Goal: Navigation & Orientation: Find specific page/section

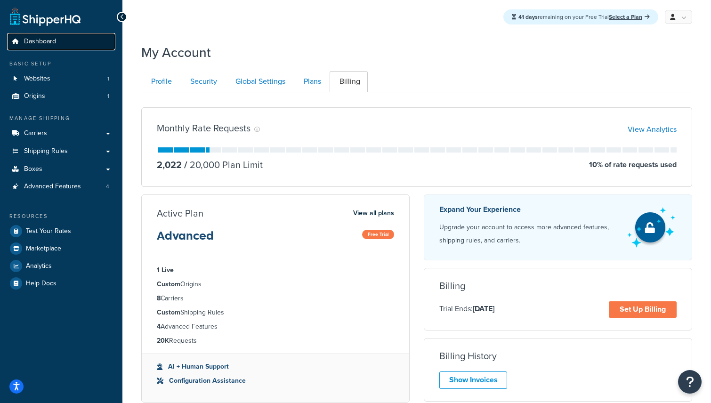
click at [37, 42] on span "Dashboard" at bounding box center [40, 42] width 32 height 8
